Goal: Information Seeking & Learning: Understand process/instructions

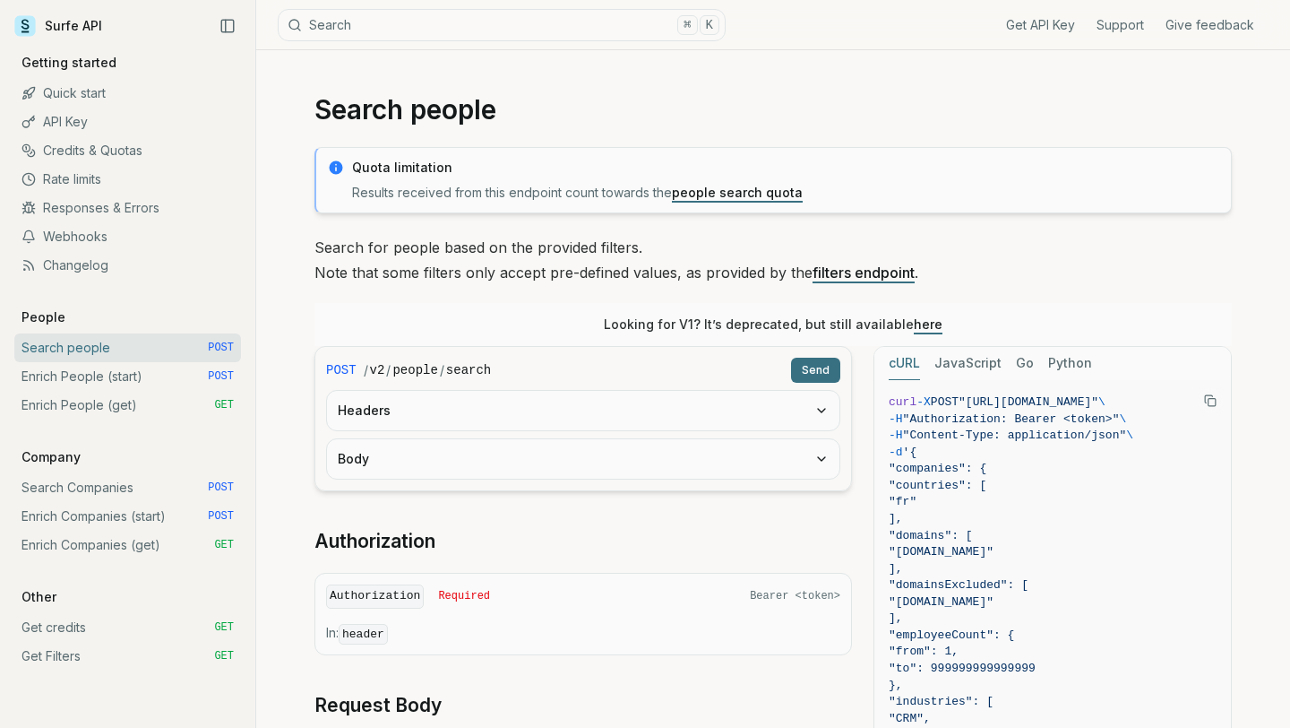
scroll to position [43, 0]
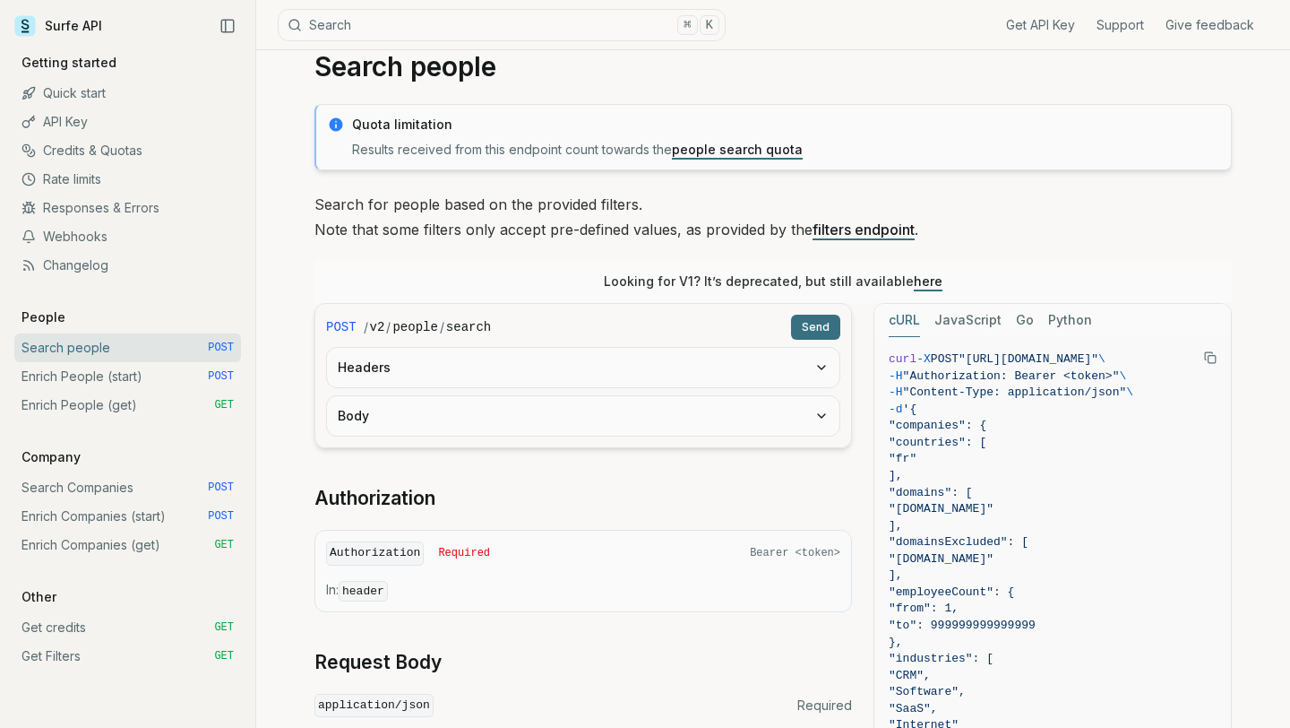
click at [85, 235] on link "Webhooks" at bounding box center [127, 236] width 227 height 29
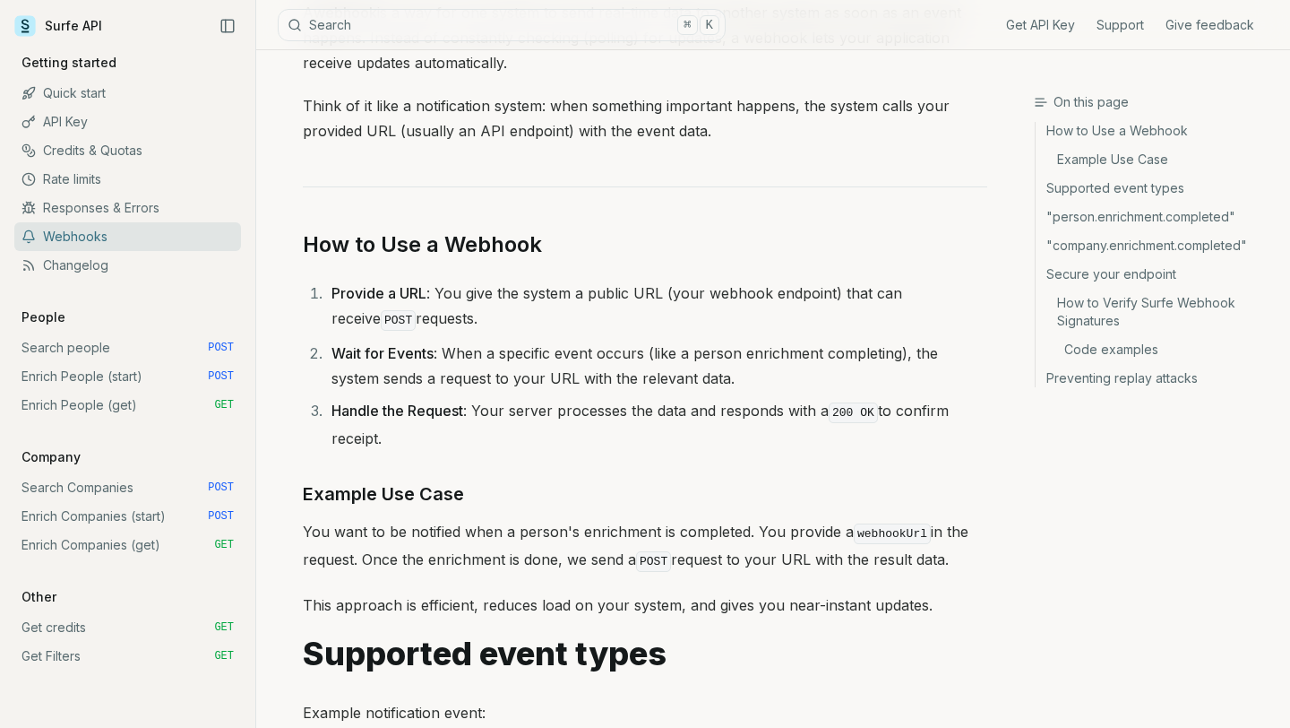
scroll to position [159, 0]
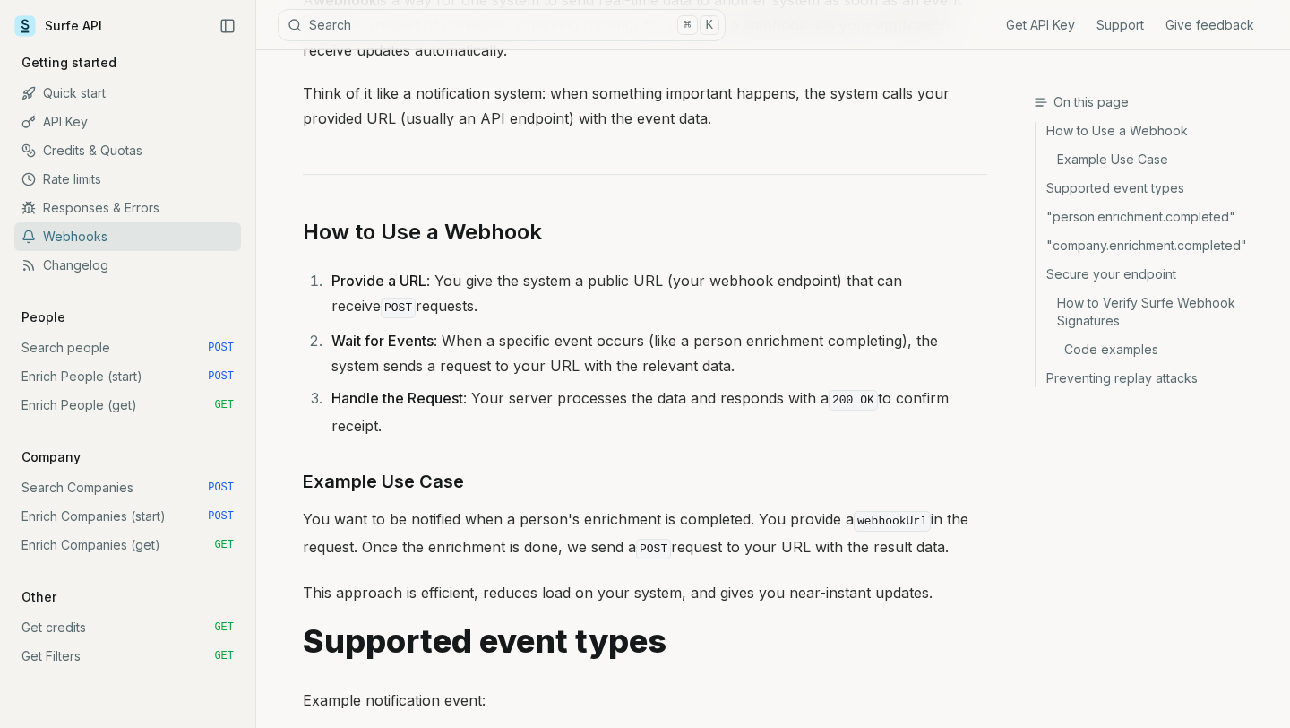
click at [79, 367] on link "Enrich People (start) POST" at bounding box center [127, 376] width 227 height 29
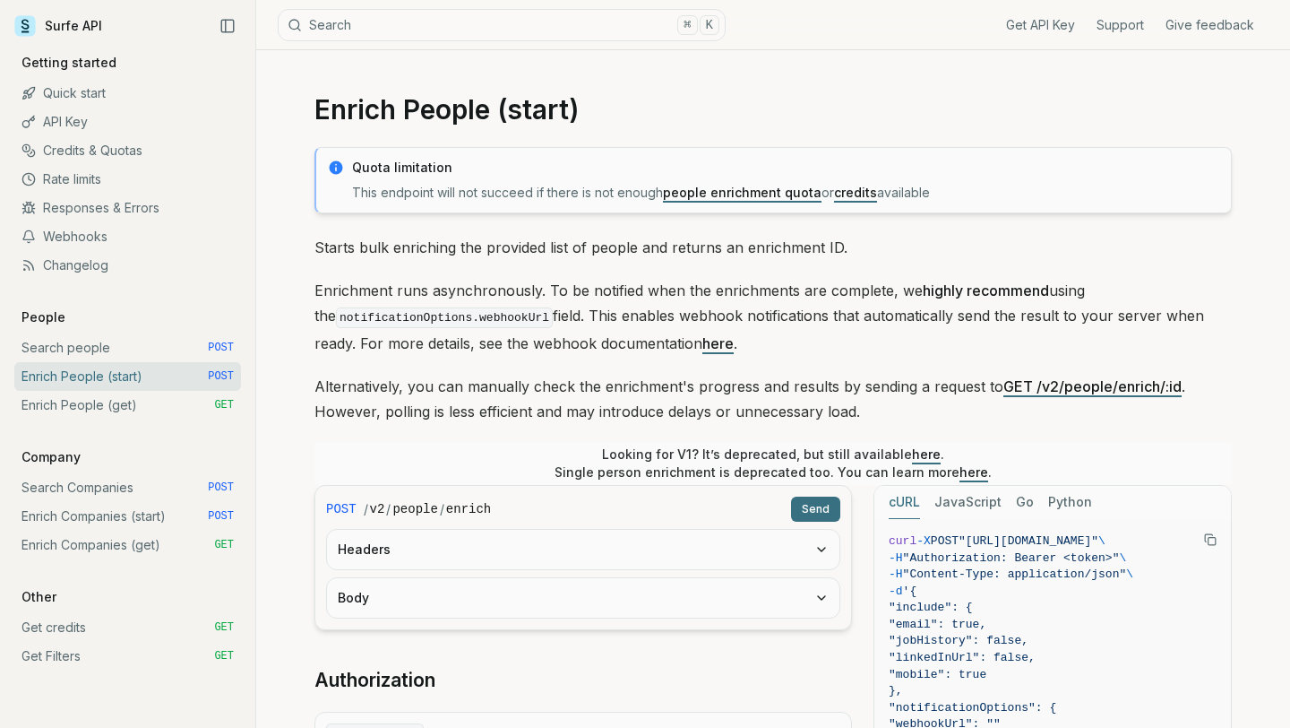
click at [80, 407] on link "Enrich People (get) GET" at bounding box center [127, 405] width 227 height 29
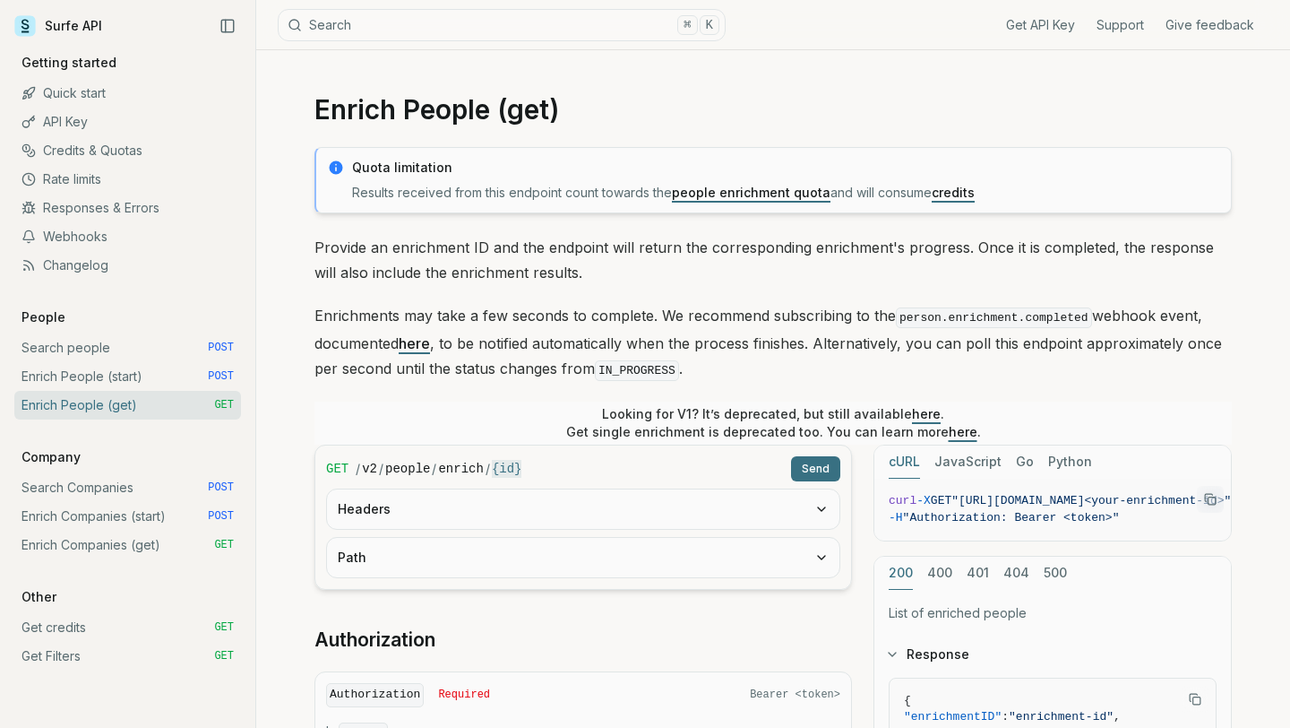
click at [59, 340] on link "Search people POST" at bounding box center [127, 347] width 227 height 29
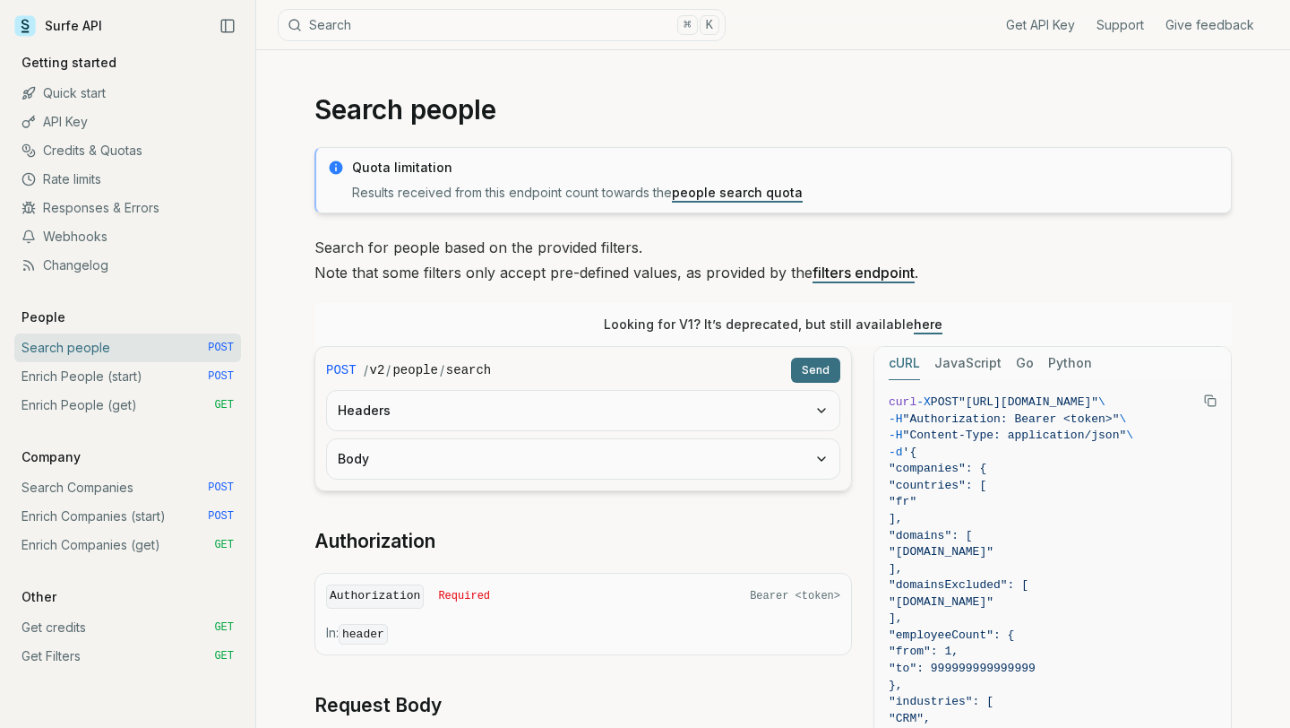
click at [875, 278] on link "filters endpoint" at bounding box center [864, 272] width 102 height 18
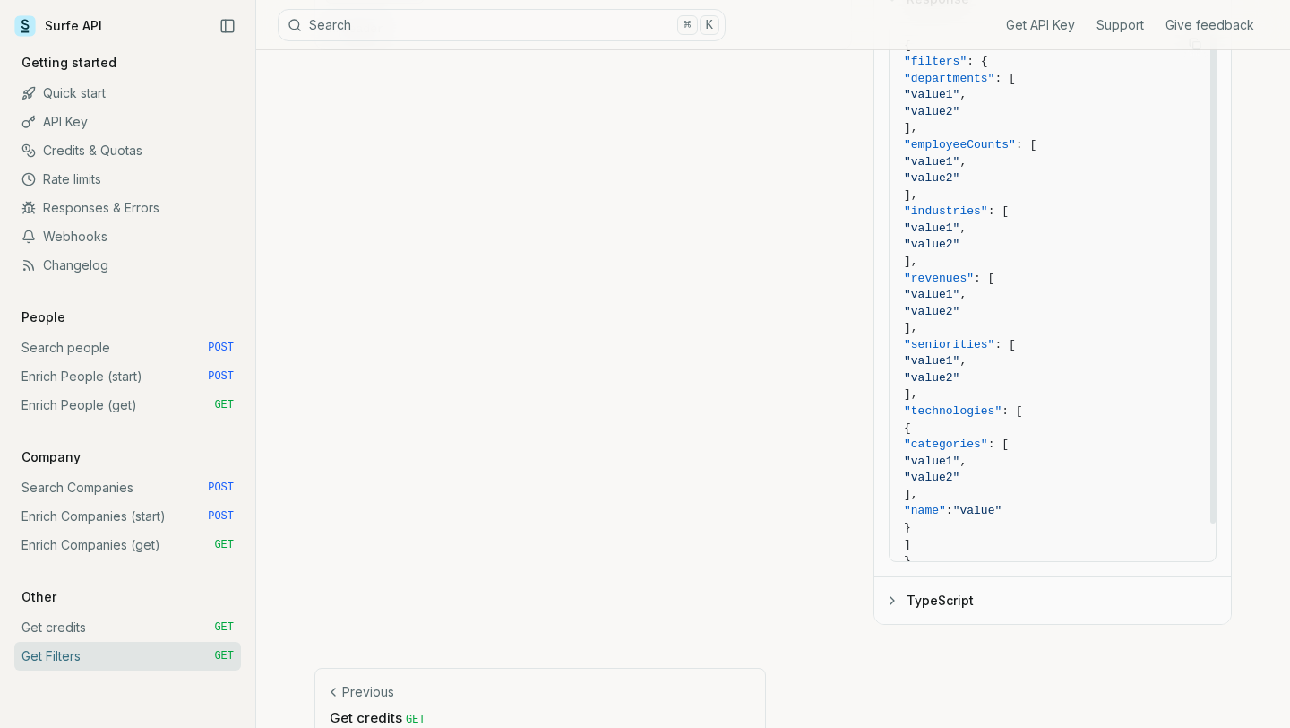
scroll to position [400, 0]
